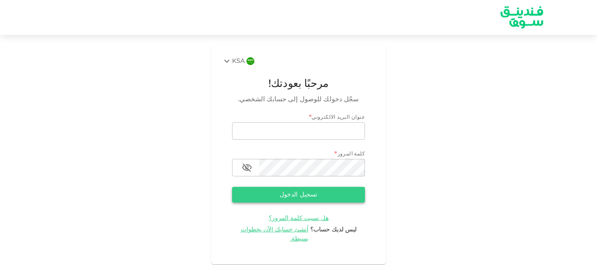
type input "node11@hotmail.com"
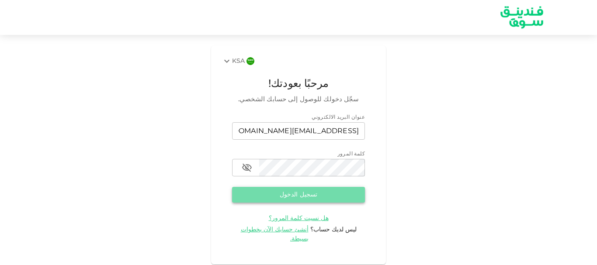
click at [275, 197] on button "تسجيل الدخول" at bounding box center [298, 195] width 133 height 16
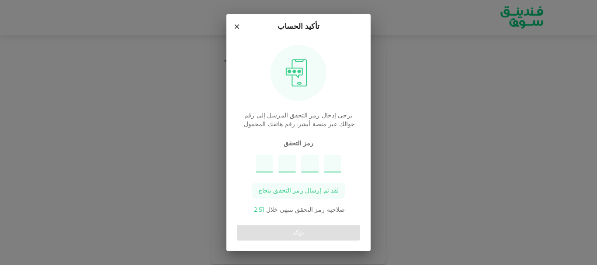
type input "3"
type input "1"
type input "2"
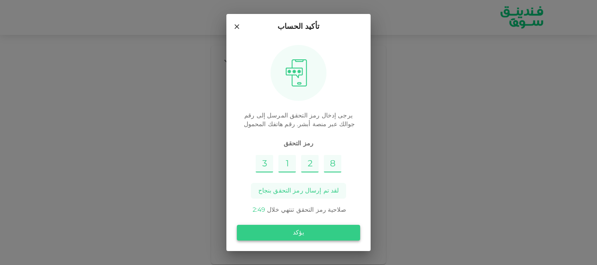
type input "8"
click at [267, 229] on button "يؤكد" at bounding box center [298, 233] width 123 height 16
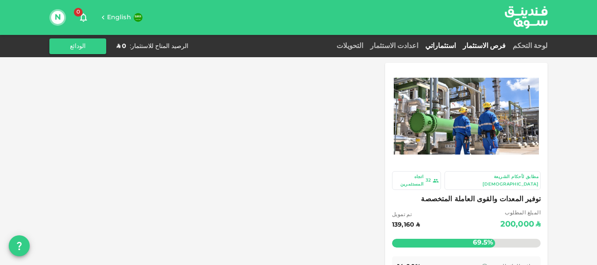
click at [453, 48] on link "استثماراتي" at bounding box center [441, 46] width 38 height 7
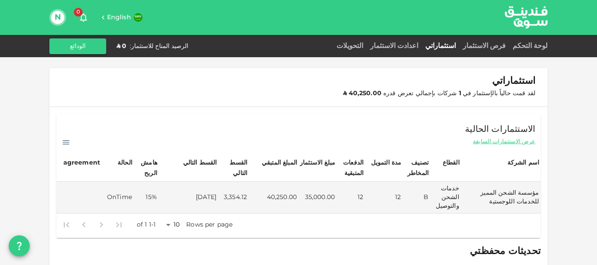
click at [503, 141] on span "عرض الاستثمارات السابقة" at bounding box center [504, 142] width 62 height 8
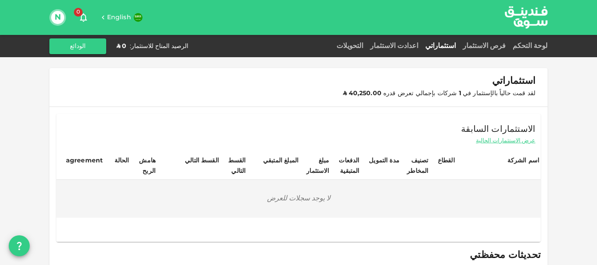
click at [459, 44] on link "استثماراتي" at bounding box center [441, 46] width 38 height 7
click at [492, 44] on link "فرص الاستثمار" at bounding box center [484, 46] width 50 height 7
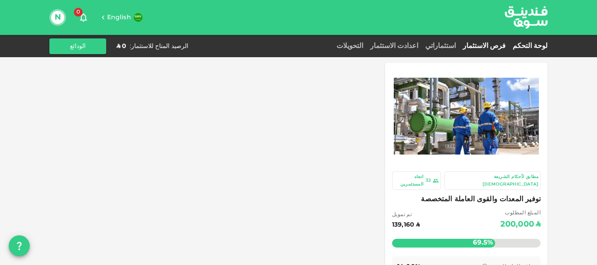
click at [524, 45] on link "لوحة التحكم" at bounding box center [528, 46] width 38 height 7
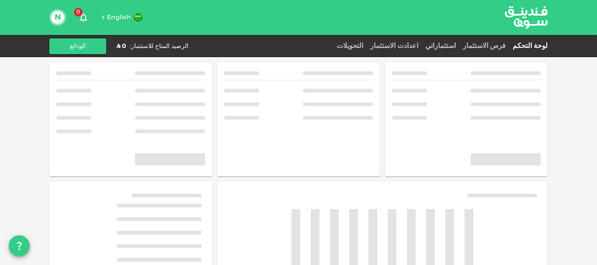
click at [524, 45] on link "لوحة التحكم" at bounding box center [528, 46] width 38 height 7
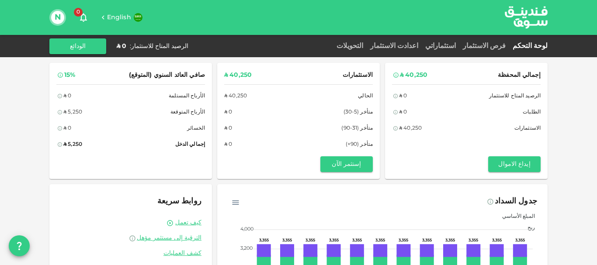
click at [367, 42] on div "التحويلات" at bounding box center [350, 46] width 34 height 10
click at [367, 47] on link "التحويلات" at bounding box center [350, 46] width 34 height 7
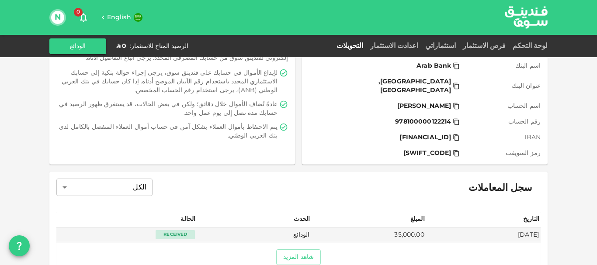
scroll to position [94, 0]
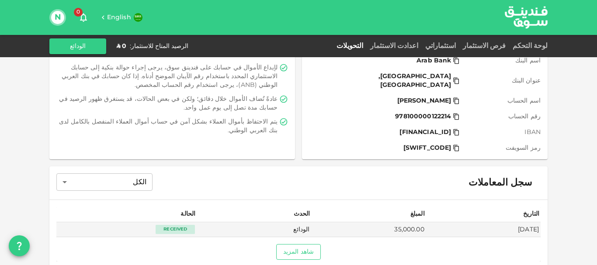
click at [307, 244] on button "شاهد المزيد" at bounding box center [298, 252] width 45 height 16
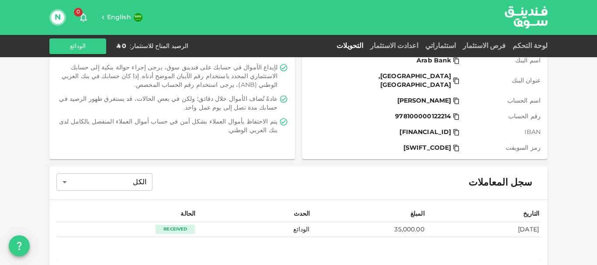
click at [170, 225] on div "Received" at bounding box center [175, 229] width 39 height 9
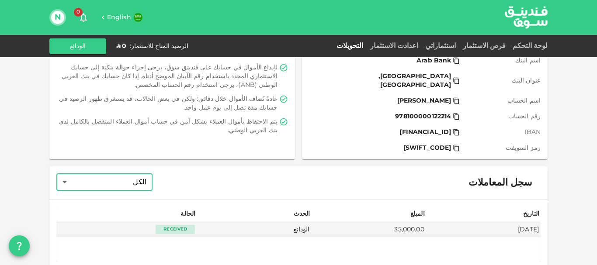
click at [109, 174] on body "English 0 N لوحة التحكم فرص الاستثمار استثماراتي اعدادت الاستثمار التحويلات الر…" at bounding box center [298, 132] width 597 height 265
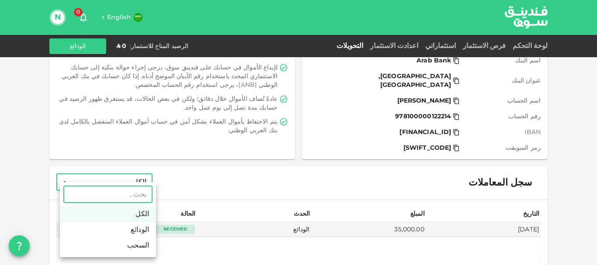
click at [109, 174] on div at bounding box center [298, 132] width 597 height 265
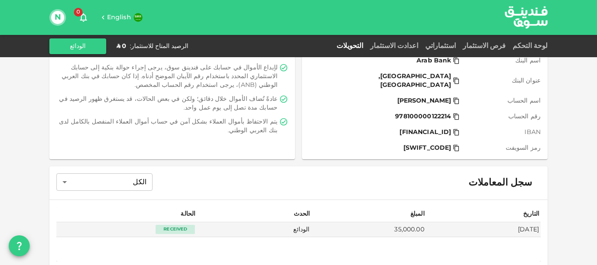
click at [242, 172] on div "سجل المعاملات الكل All ​" at bounding box center [298, 182] width 498 height 33
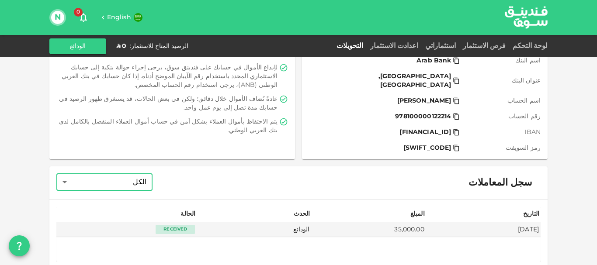
click at [135, 173] on body "English 0 N لوحة التحكم فرص الاستثمار استثماراتي اعدادت الاستثمار التحويلات الر…" at bounding box center [298, 132] width 597 height 265
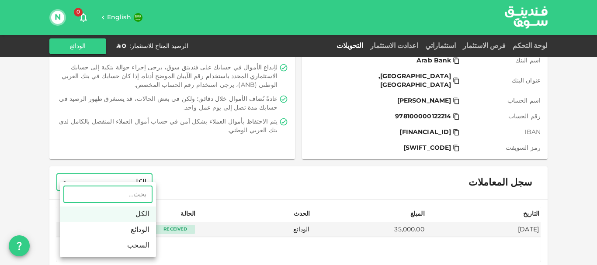
click at [137, 246] on li "السحب" at bounding box center [108, 246] width 96 height 16
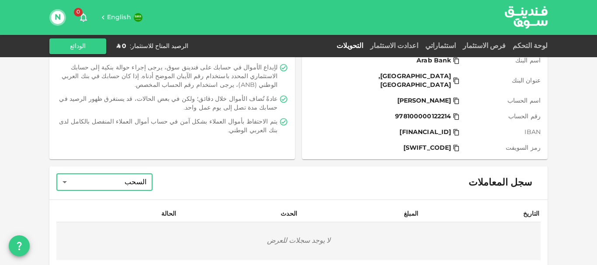
click at [136, 175] on body "English 0 N لوحة التحكم فرص الاستثمار استثماراتي اعدادت الاستثمار التحويلات الر…" at bounding box center [298, 132] width 597 height 265
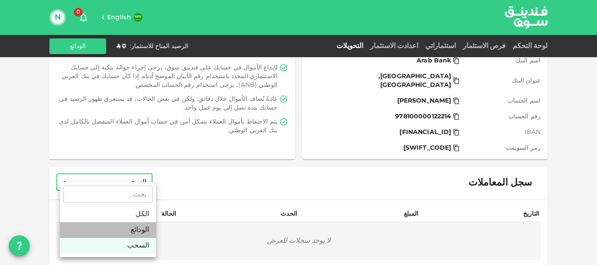
click at [134, 228] on li "الودائع" at bounding box center [108, 230] width 96 height 16
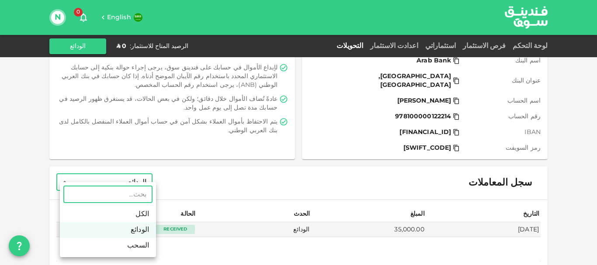
click at [139, 173] on body "English 0 N لوحة التحكم فرص الاستثمار استثماراتي اعدادت الاستثمار التحويلات الر…" at bounding box center [298, 132] width 597 height 265
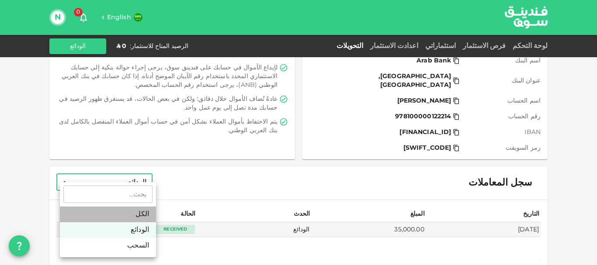
click at [141, 217] on li "الكل" at bounding box center [108, 215] width 96 height 16
type input "All"
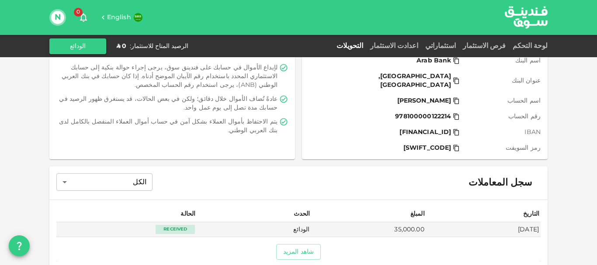
click at [247, 180] on div "سجل المعاملات الكل All ​" at bounding box center [298, 182] width 498 height 33
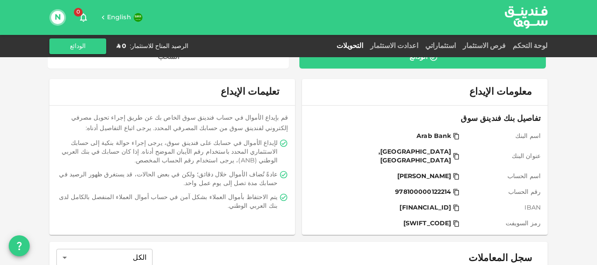
scroll to position [0, 0]
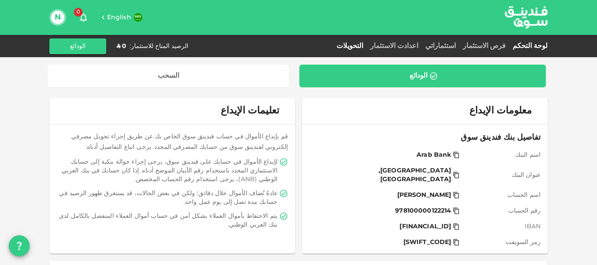
click at [528, 45] on link "لوحة التحكم" at bounding box center [528, 46] width 38 height 7
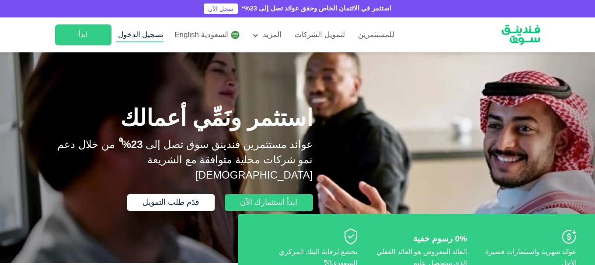
click at [149, 34] on span "تسجيل الدخول" at bounding box center [141, 34] width 46 height 7
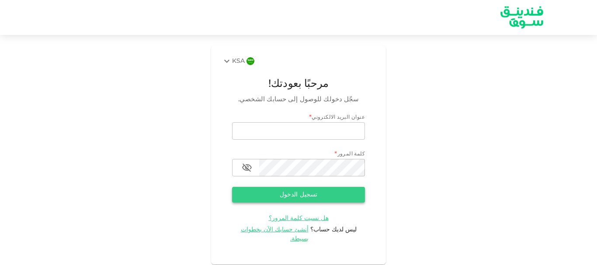
type input "[EMAIL_ADDRESS][DOMAIN_NAME]"
click at [292, 191] on button "تسجيل الدخول" at bounding box center [298, 195] width 133 height 16
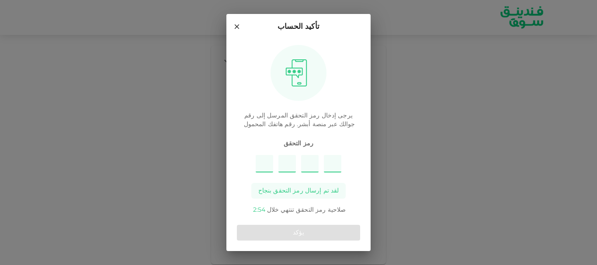
type input "4"
type input "5"
type input "1"
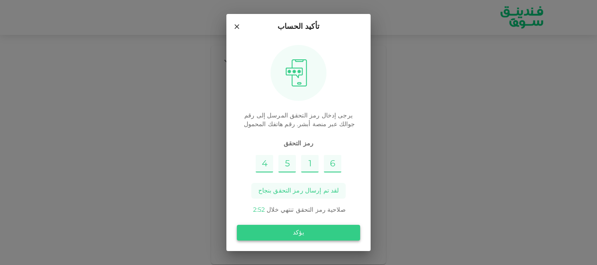
type input "6"
click at [297, 232] on button "يؤكد" at bounding box center [298, 233] width 123 height 16
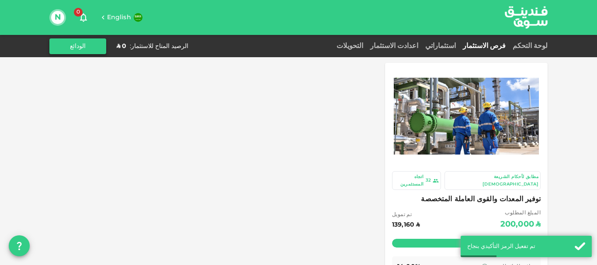
click at [91, 46] on button "الودائع" at bounding box center [77, 46] width 57 height 16
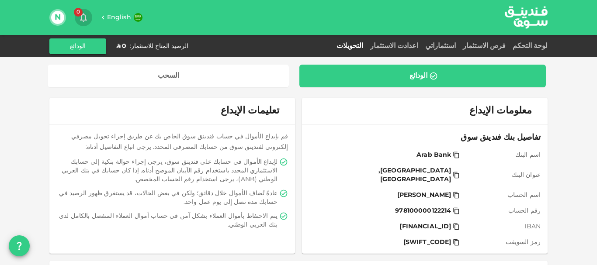
click at [78, 13] on span "0" at bounding box center [78, 12] width 9 height 9
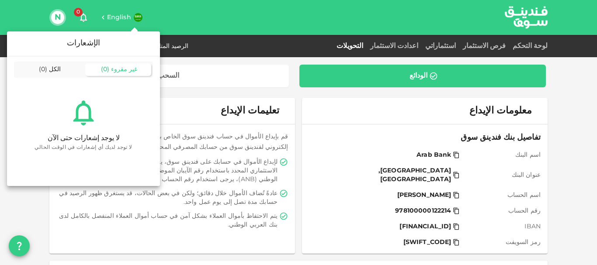
click at [57, 16] on div at bounding box center [298, 132] width 597 height 265
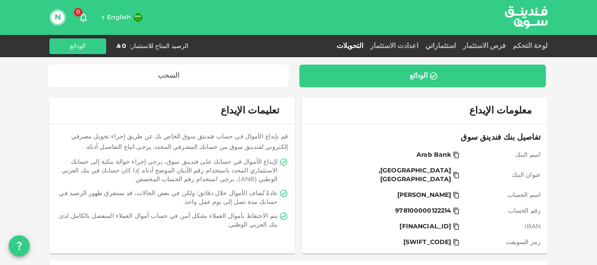
click at [56, 16] on button "N" at bounding box center [57, 17] width 13 height 13
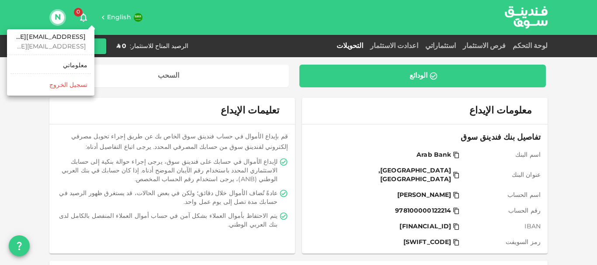
click at [76, 62] on div "معلوماتي" at bounding box center [75, 65] width 24 height 9
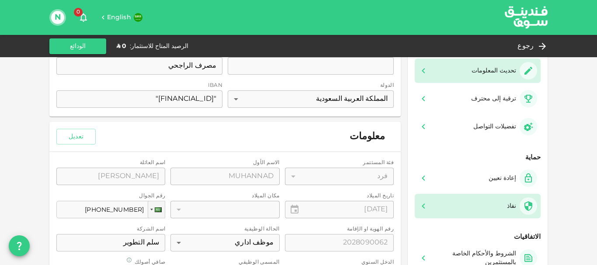
scroll to position [44, 0]
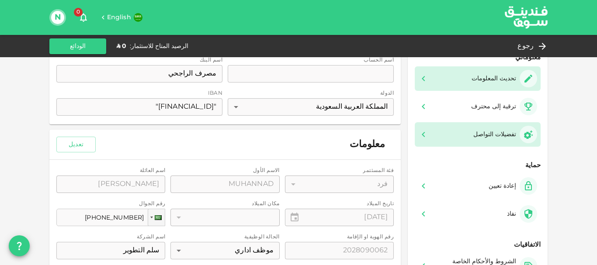
click at [489, 134] on div "تفضيلات التواصل" at bounding box center [494, 134] width 43 height 9
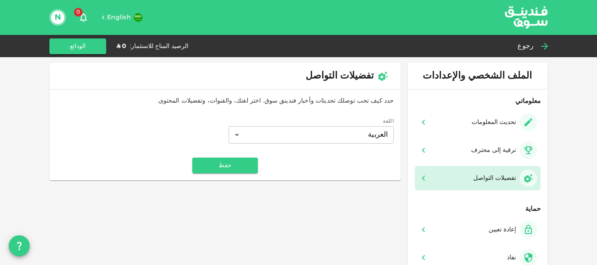
click at [528, 48] on span "رجوع" at bounding box center [525, 46] width 16 height 12
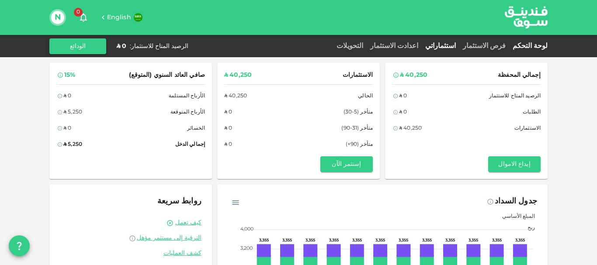
click at [459, 46] on link "استثماراتي" at bounding box center [441, 46] width 38 height 7
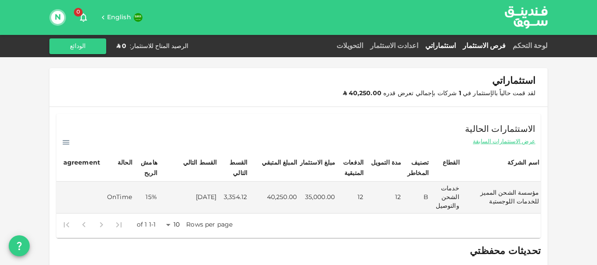
click at [503, 45] on link "فرص الاستثمار" at bounding box center [484, 46] width 50 height 7
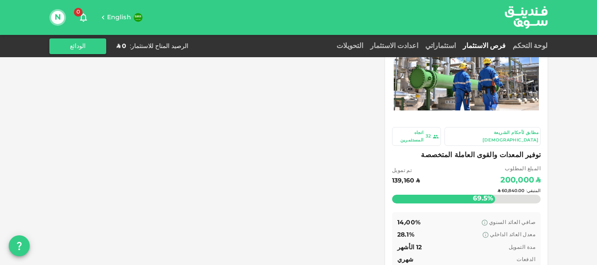
scroll to position [44, 0]
click at [468, 90] on img at bounding box center [466, 72] width 145 height 76
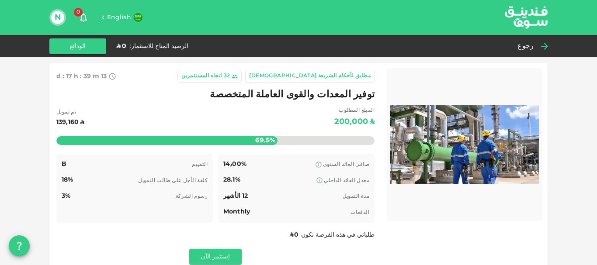
click at [525, 44] on span "رجوع" at bounding box center [525, 46] width 16 height 12
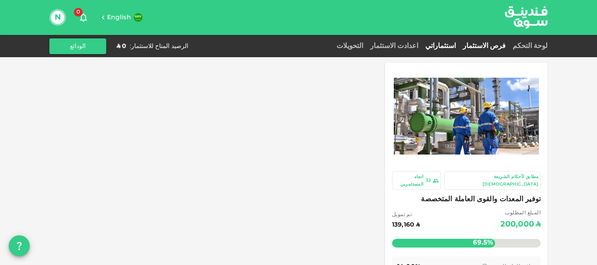
click at [459, 44] on link "استثماراتي" at bounding box center [441, 46] width 38 height 7
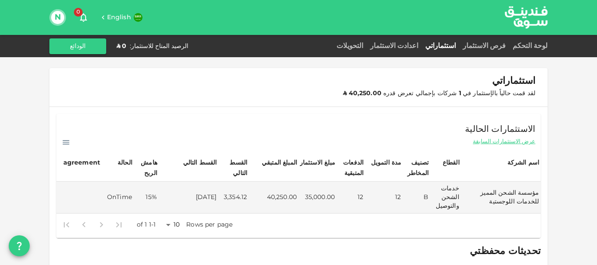
click at [69, 143] on icon at bounding box center [66, 142] width 7 height 4
click at [78, 155] on p "تحميل ملف CSV" at bounding box center [90, 154] width 48 height 11
click at [83, 15] on icon "button" at bounding box center [83, 18] width 7 height 9
